Goal: Task Accomplishment & Management: Complete application form

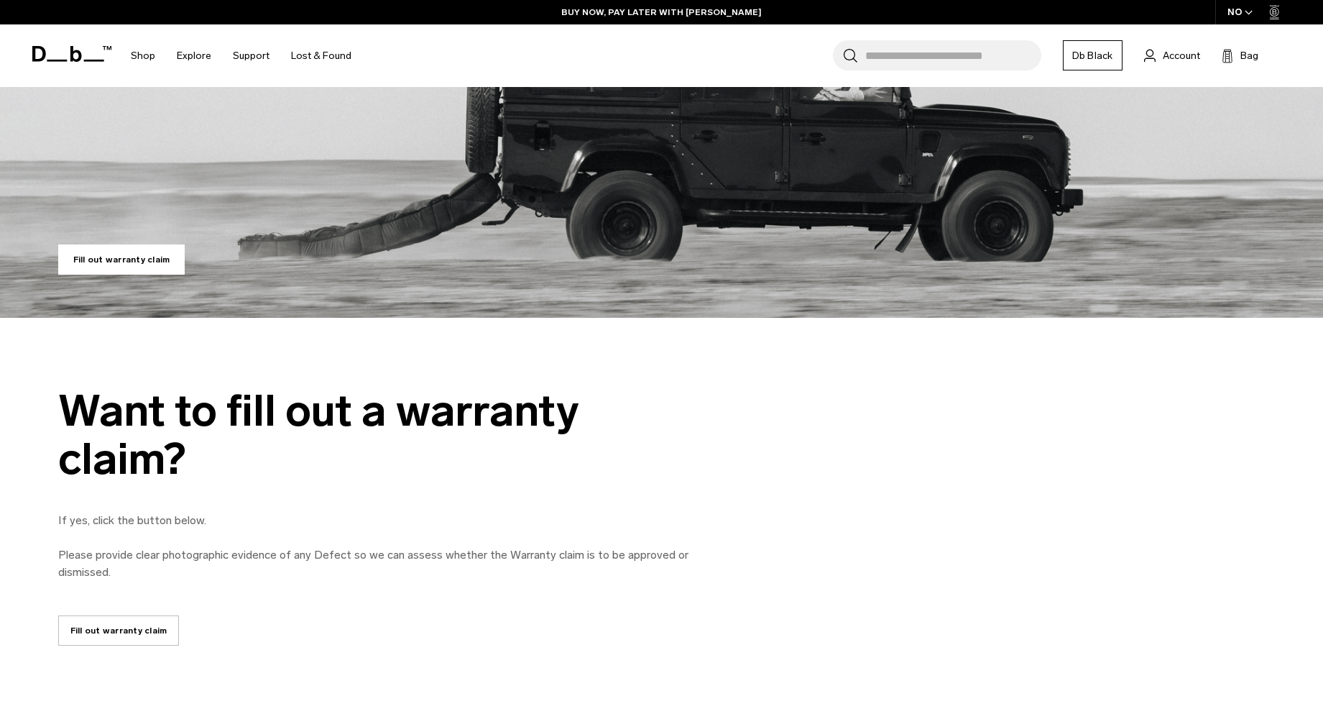
scroll to position [423, 0]
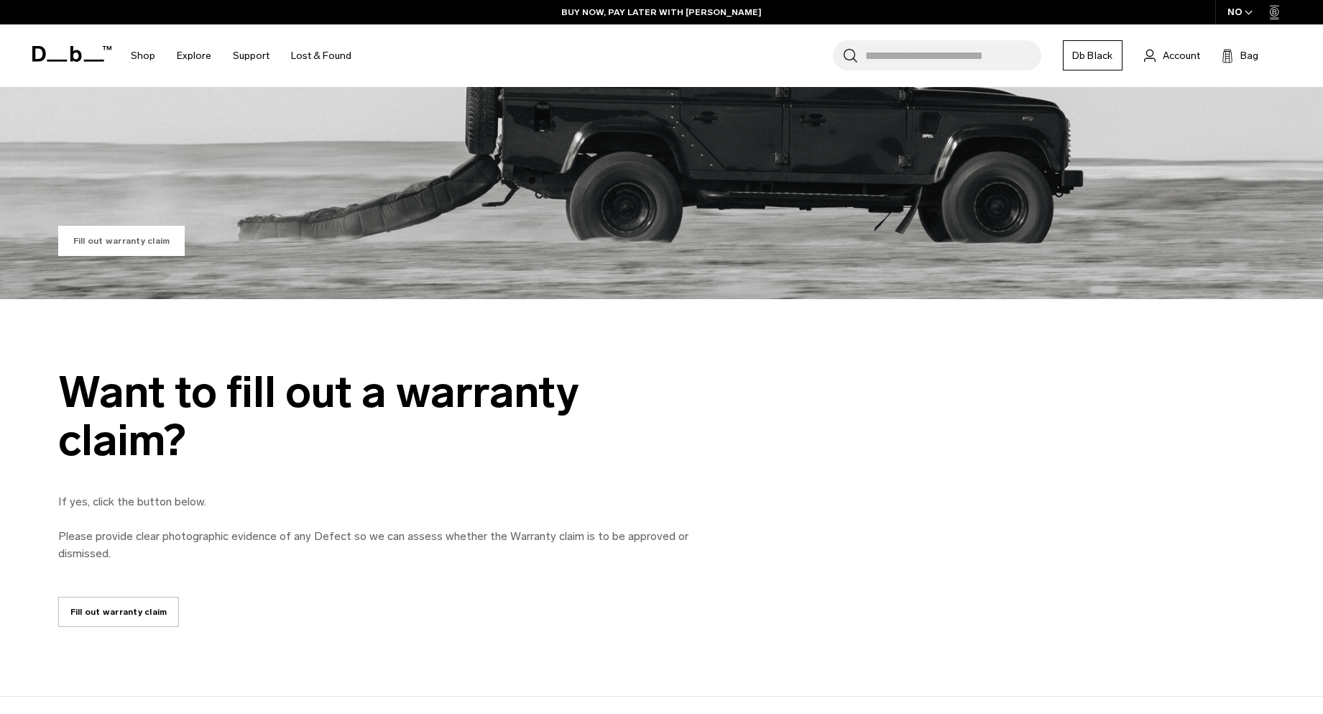
click at [112, 251] on link "Fill out warranty claim" at bounding box center [121, 241] width 127 height 30
